Goal: Transaction & Acquisition: Book appointment/travel/reservation

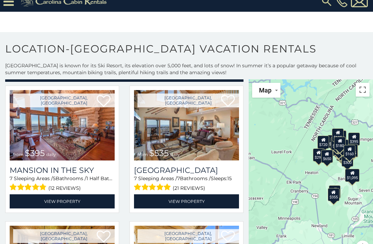
scroll to position [25, 0]
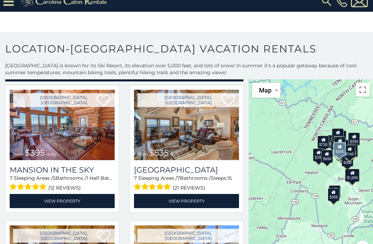
click at [193, 200] on link "View Property" at bounding box center [186, 201] width 105 height 14
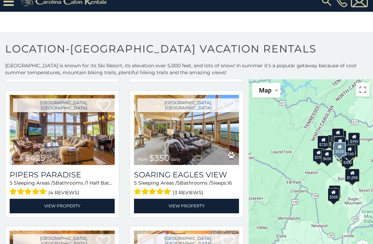
scroll to position [155, 0]
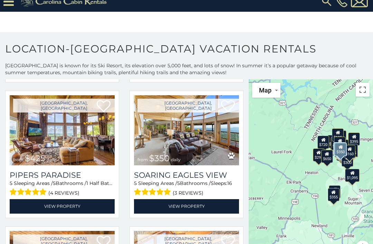
click at [187, 206] on link "View Property" at bounding box center [186, 206] width 105 height 14
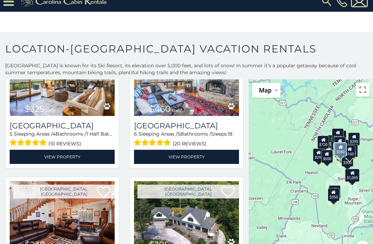
scroll to position [341, 0]
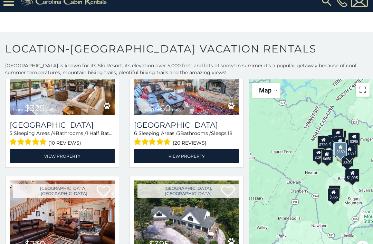
click at [190, 124] on h3 "[GEOGRAPHIC_DATA]" at bounding box center [186, 124] width 105 height 9
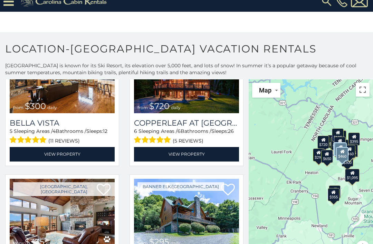
scroll to position [1021, 0]
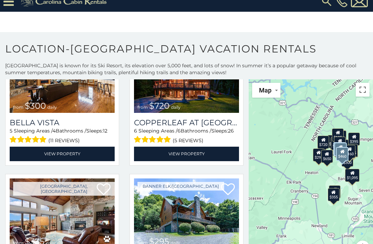
click at [230, 124] on h3 "Copperleaf at [GEOGRAPHIC_DATA]" at bounding box center [186, 122] width 105 height 9
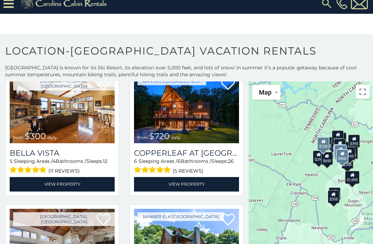
scroll to position [7, 0]
click at [85, 123] on img at bounding box center [62, 108] width 105 height 70
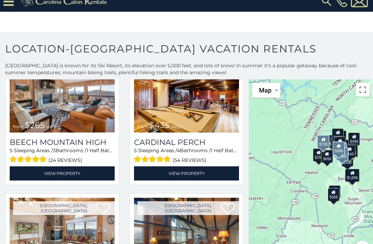
scroll to position [1407, 0]
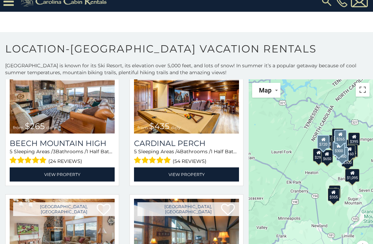
click at [77, 97] on img at bounding box center [62, 98] width 105 height 70
click at [84, 167] on link "View Property" at bounding box center [62, 174] width 105 height 14
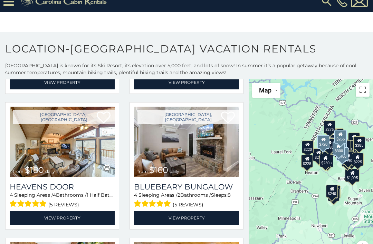
scroll to position [1882, 0]
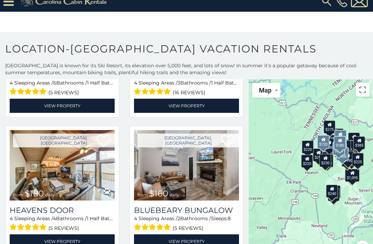
click at [56, 206] on h3 "Heavens Door" at bounding box center [62, 210] width 105 height 9
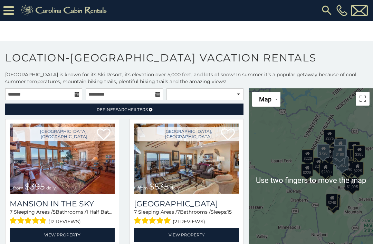
scroll to position [0, 0]
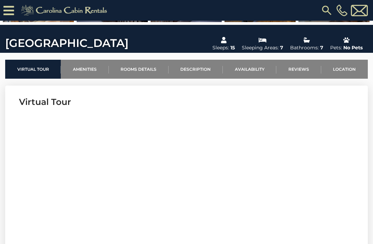
click at [244, 71] on link "Availability" at bounding box center [249, 69] width 53 height 19
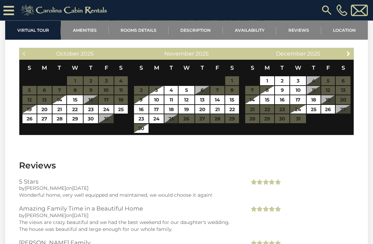
scroll to position [1496, 0]
click at [346, 121] on table "S M T W T F S 1 2 3 4 5 6 7 8 9 10 11 12 13 14 15 16 17 18 19 20 21 22 23 24 25…" at bounding box center [298, 95] width 106 height 71
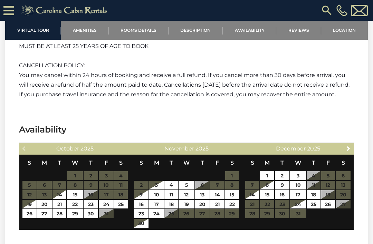
scroll to position [1402, 0]
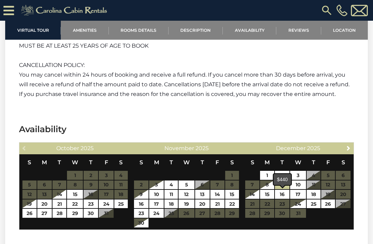
click at [285, 189] on link "9" at bounding box center [282, 184] width 15 height 9
type input "**********"
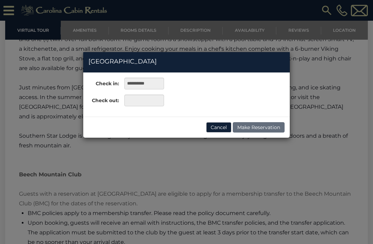
scroll to position [1085, 0]
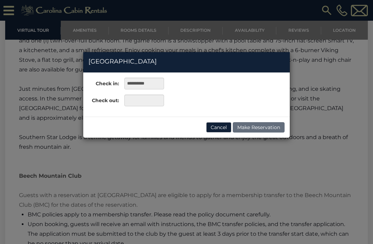
click at [217, 128] on button "Cancel" at bounding box center [218, 127] width 25 height 10
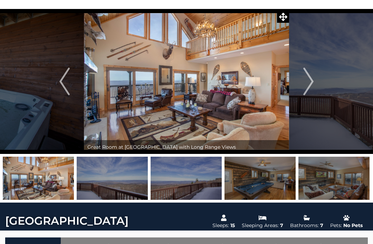
scroll to position [0, 0]
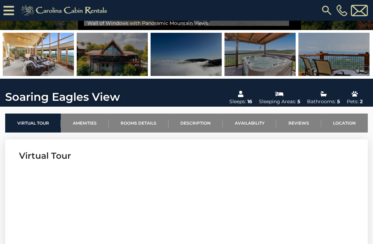
click at [248, 133] on link "Availability" at bounding box center [249, 123] width 53 height 19
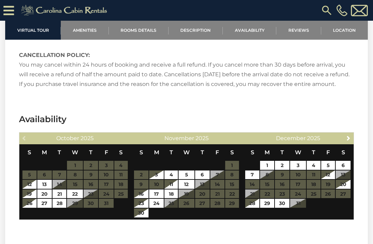
scroll to position [1290, 0]
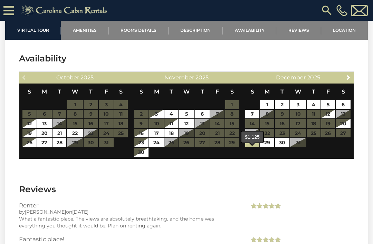
click at [254, 147] on link "28" at bounding box center [252, 142] width 14 height 9
type input "**********"
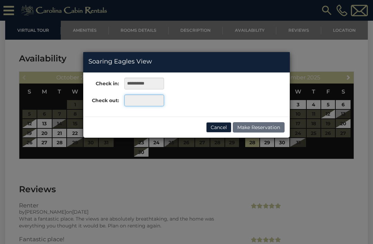
click at [146, 102] on input "text" at bounding box center [144, 101] width 40 height 12
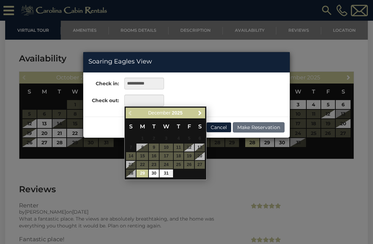
click at [169, 172] on link "31" at bounding box center [165, 173] width 13 height 8
type input "**********"
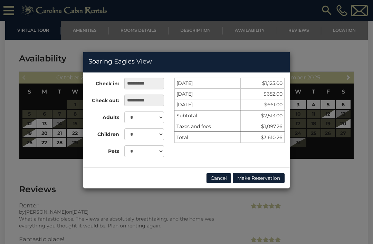
click at [215, 179] on button "Cancel" at bounding box center [218, 178] width 25 height 10
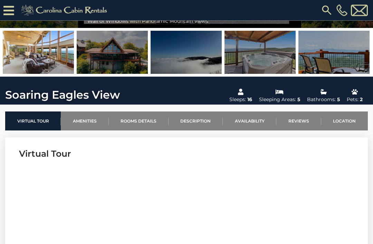
scroll to position [0, 0]
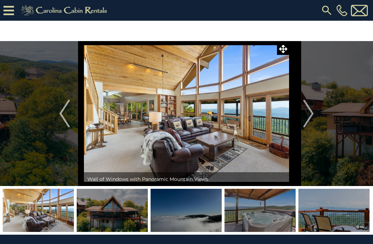
click at [19, 14] on img at bounding box center [65, 10] width 95 height 14
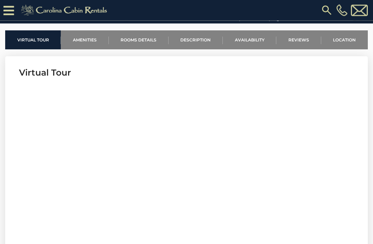
click at [251, 42] on link "Availability" at bounding box center [249, 40] width 53 height 19
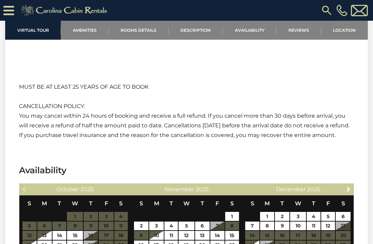
scroll to position [1869, 0]
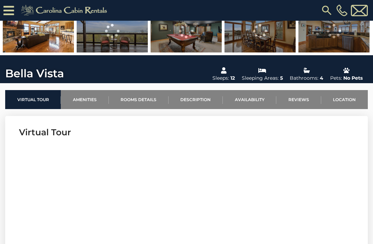
click at [247, 99] on link "Availability" at bounding box center [249, 99] width 53 height 19
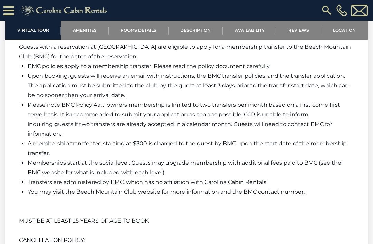
scroll to position [1672, 0]
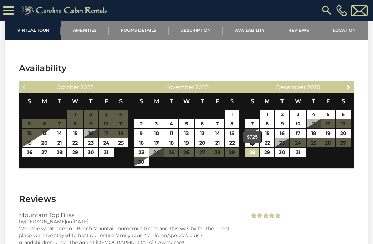
click at [255, 153] on link "28" at bounding box center [252, 152] width 14 height 9
type input "**********"
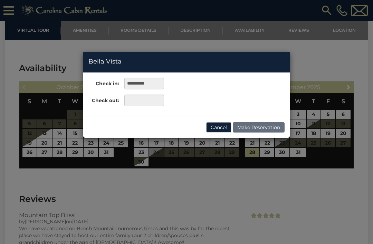
click at [299, 156] on div "**********" at bounding box center [186, 122] width 373 height 244
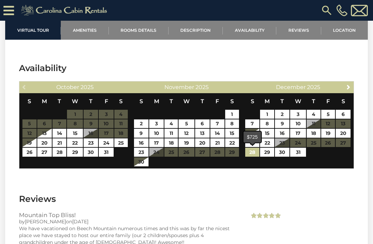
click at [254, 154] on link "28" at bounding box center [252, 152] width 14 height 9
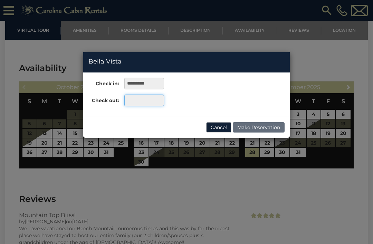
click at [141, 101] on input "text" at bounding box center [144, 101] width 40 height 12
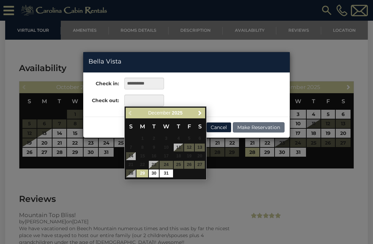
click at [168, 175] on link "31" at bounding box center [165, 173] width 13 height 8
type input "**********"
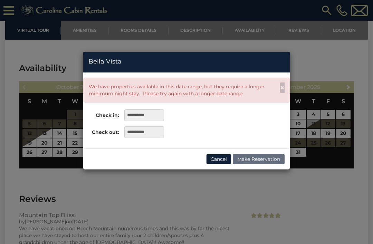
click at [259, 166] on div "Cancel Make Reservation" at bounding box center [186, 158] width 206 height 21
click at [218, 163] on button "Cancel" at bounding box center [218, 159] width 25 height 10
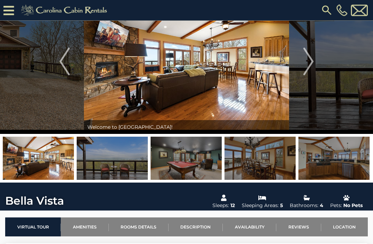
scroll to position [0, 0]
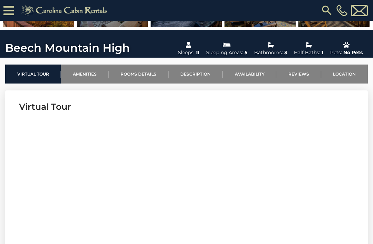
scroll to position [184, 0]
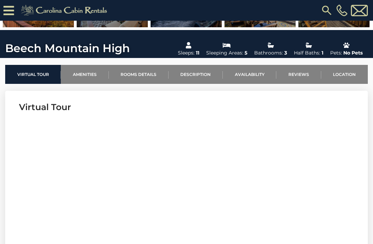
click at [252, 79] on link "Availability" at bounding box center [249, 74] width 53 height 19
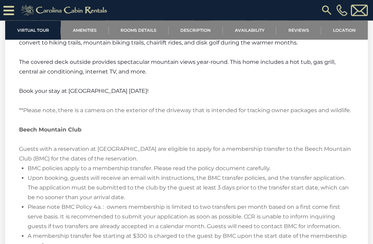
scroll to position [941, 0]
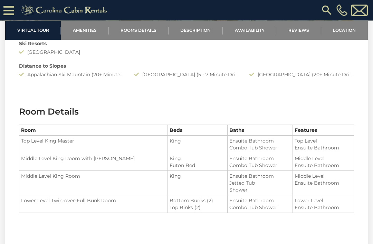
scroll to position [661, 0]
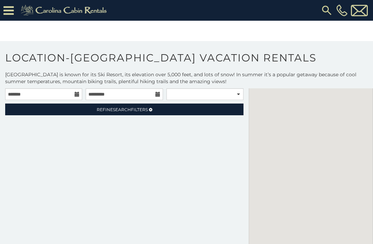
click at [6, 7] on icon at bounding box center [8, 10] width 10 height 12
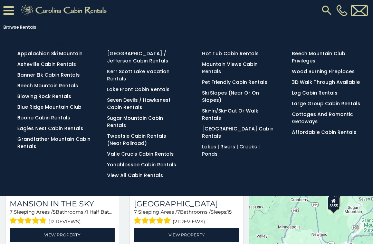
click at [65, 87] on link "Beech Mountain Rentals" at bounding box center [47, 85] width 61 height 7
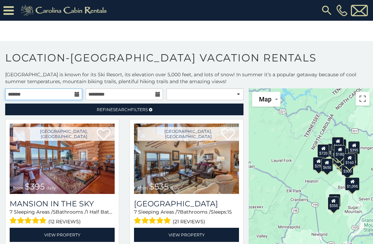
click at [72, 100] on input "text" at bounding box center [43, 94] width 77 height 12
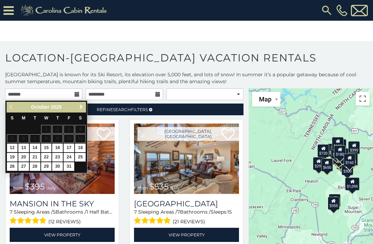
click at [82, 110] on link "Next" at bounding box center [81, 107] width 9 height 9
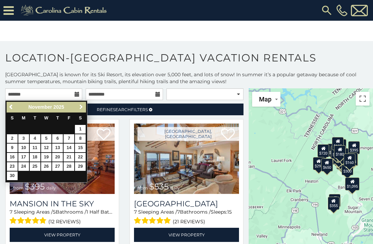
click at [82, 107] on span "Next" at bounding box center [81, 107] width 6 height 6
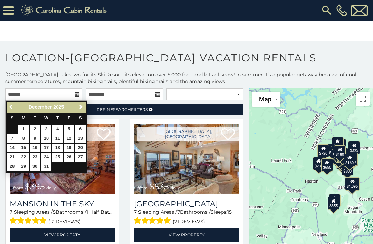
click at [82, 159] on link "27" at bounding box center [80, 157] width 11 height 9
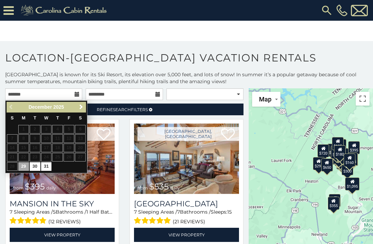
type input "**********"
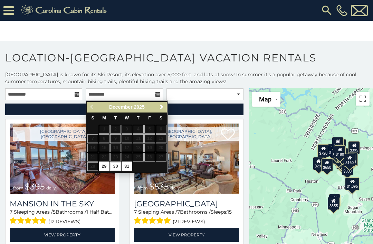
click at [118, 166] on link "30" at bounding box center [115, 166] width 11 height 9
type input "**********"
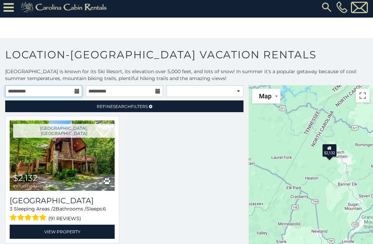
click at [74, 93] on input "**********" at bounding box center [43, 92] width 77 height 12
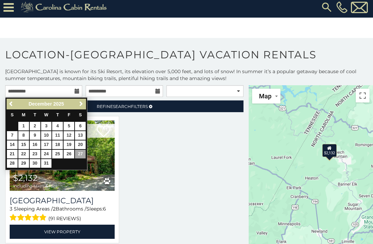
click at [14, 162] on link "28" at bounding box center [12, 163] width 11 height 9
type input "**********"
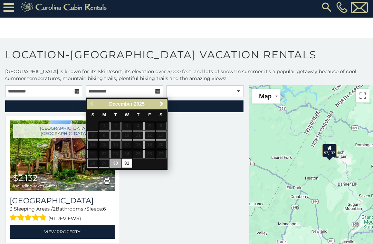
click at [129, 163] on link "31" at bounding box center [126, 163] width 11 height 9
type input "**********"
